Goal: Navigation & Orientation: Find specific page/section

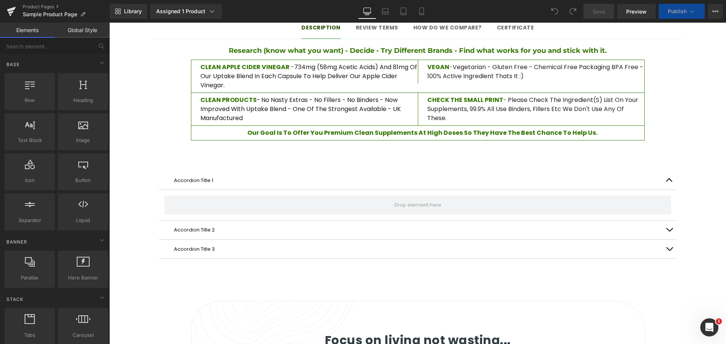
scroll to position [637, 0]
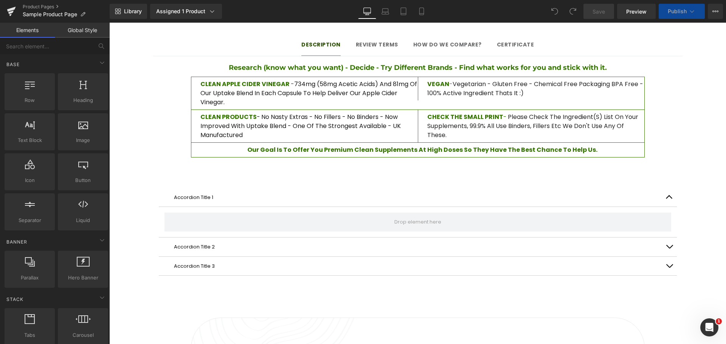
click at [373, 40] on span "Review terms Text Block" at bounding box center [377, 45] width 42 height 19
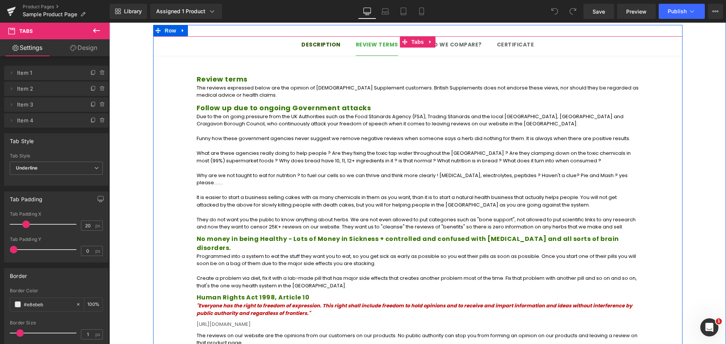
click at [337, 40] on span "Description Text Block" at bounding box center [320, 45] width 39 height 19
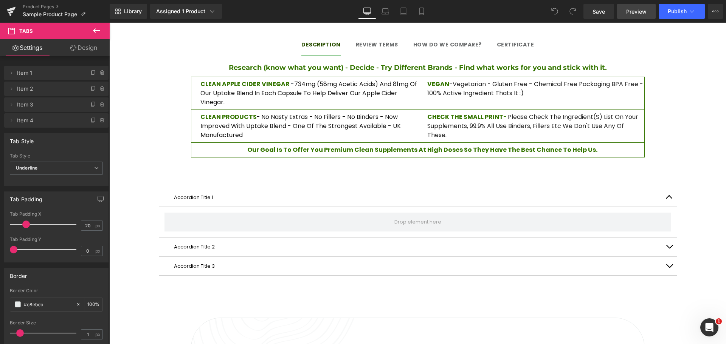
click at [628, 11] on span "Preview" at bounding box center [636, 12] width 20 height 8
